Goal: Task Accomplishment & Management: Complete application form

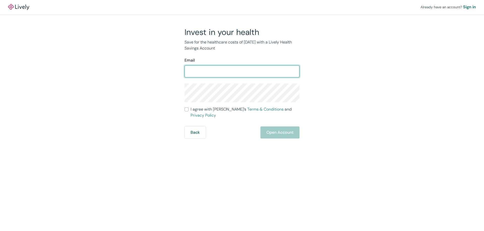
scroll to position [3369, 0]
click at [236, 69] on input "Email" at bounding box center [241, 71] width 115 height 10
type input "lynnung@gmail.com"
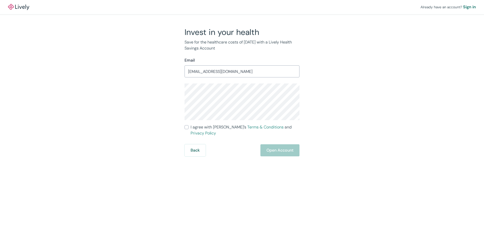
click at [188, 128] on input "I agree with Lively’s Terms & Conditions and Privacy Policy" at bounding box center [186, 127] width 4 height 4
checkbox input "true"
click at [272, 147] on button "Open Account" at bounding box center [279, 151] width 39 height 12
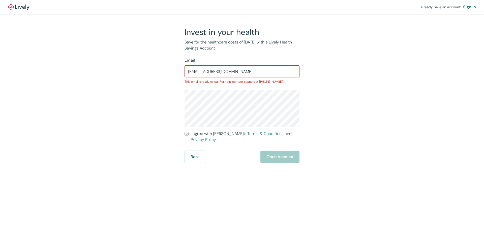
click at [243, 71] on input "lynnung@gmail.com" at bounding box center [241, 71] width 115 height 10
click at [469, 7] on div "Sign in" at bounding box center [469, 7] width 13 height 6
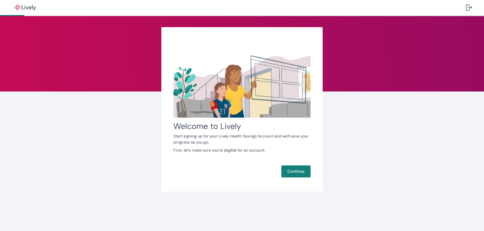
scroll to position [3369, 0]
click at [292, 171] on button "Continue" at bounding box center [295, 172] width 29 height 12
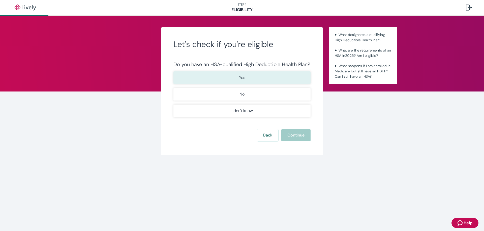
click at [279, 83] on button "Yes" at bounding box center [241, 78] width 137 height 13
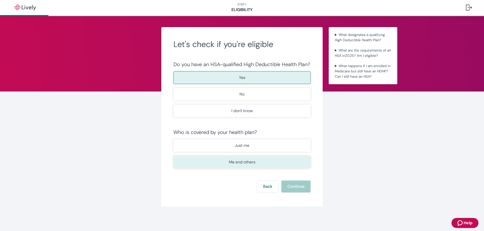
click at [277, 164] on button "Me and others" at bounding box center [241, 162] width 137 height 13
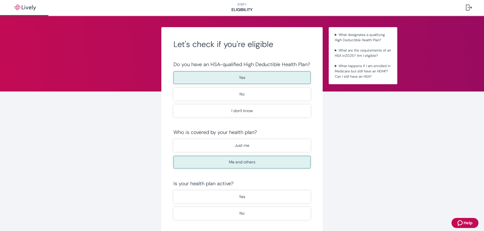
scroll to position [42, 0]
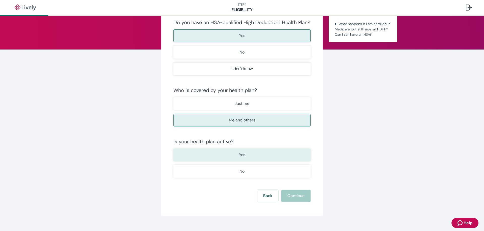
click at [259, 156] on button "Yes" at bounding box center [241, 155] width 137 height 13
click at [293, 200] on button "Continue" at bounding box center [295, 196] width 29 height 12
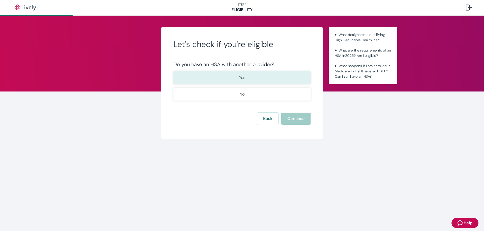
click at [269, 79] on button "Yes" at bounding box center [241, 78] width 137 height 13
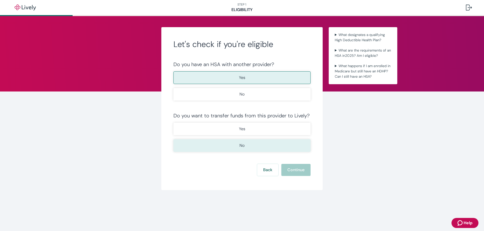
click at [258, 149] on button "No" at bounding box center [241, 146] width 137 height 13
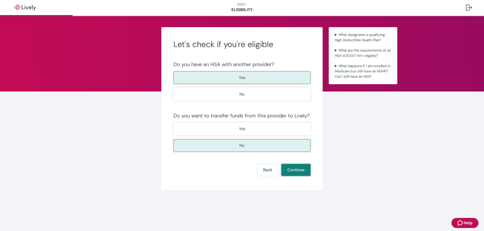
click at [305, 173] on button "Continue" at bounding box center [295, 170] width 29 height 12
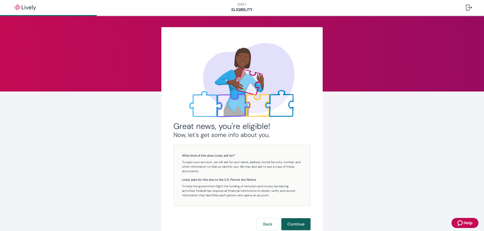
click at [303, 224] on button "Continue" at bounding box center [295, 225] width 29 height 12
